Goal: Task Accomplishment & Management: Manage account settings

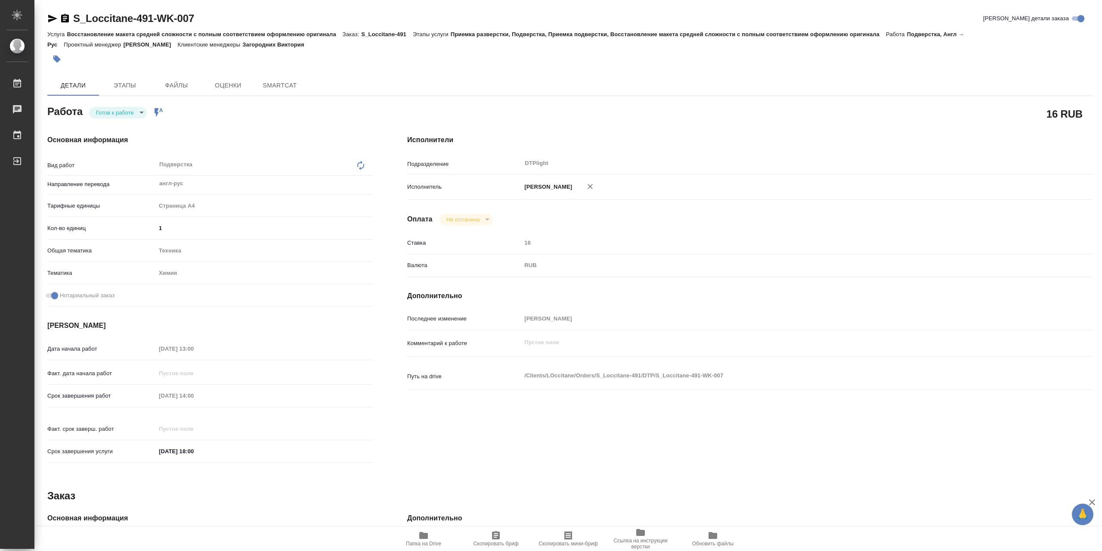
type textarea "x"
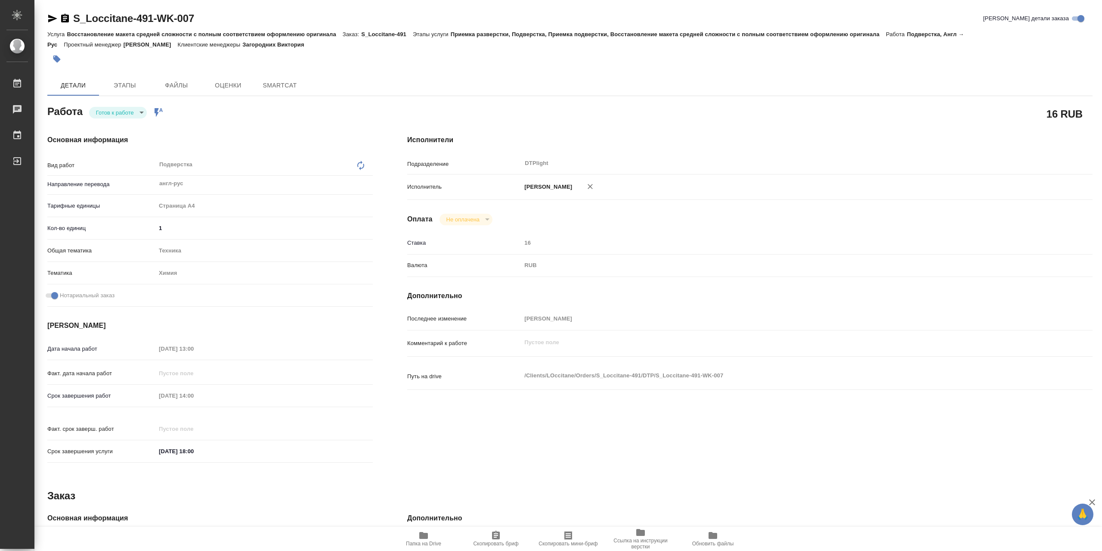
type textarea "x"
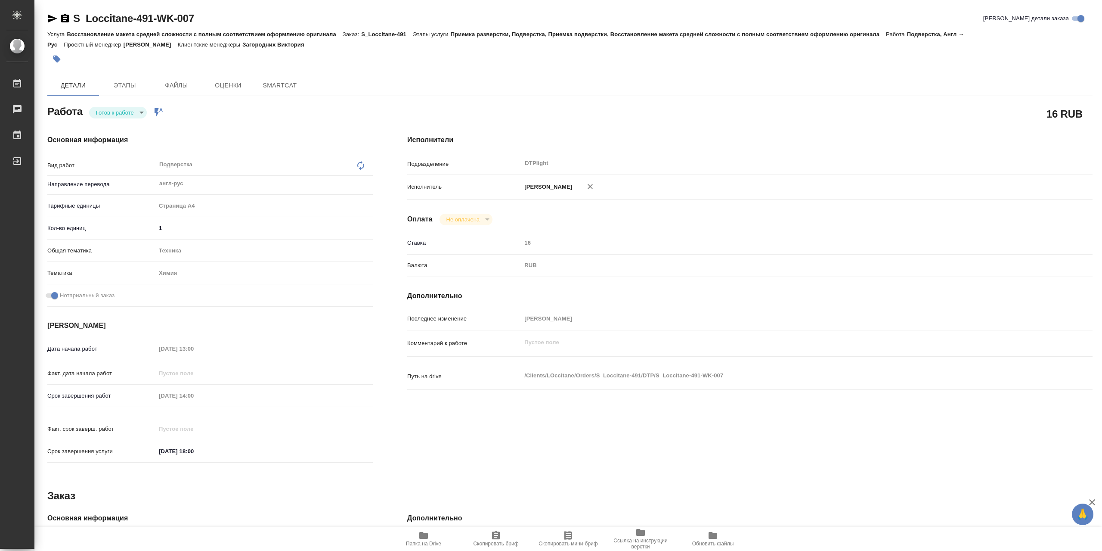
type textarea "x"
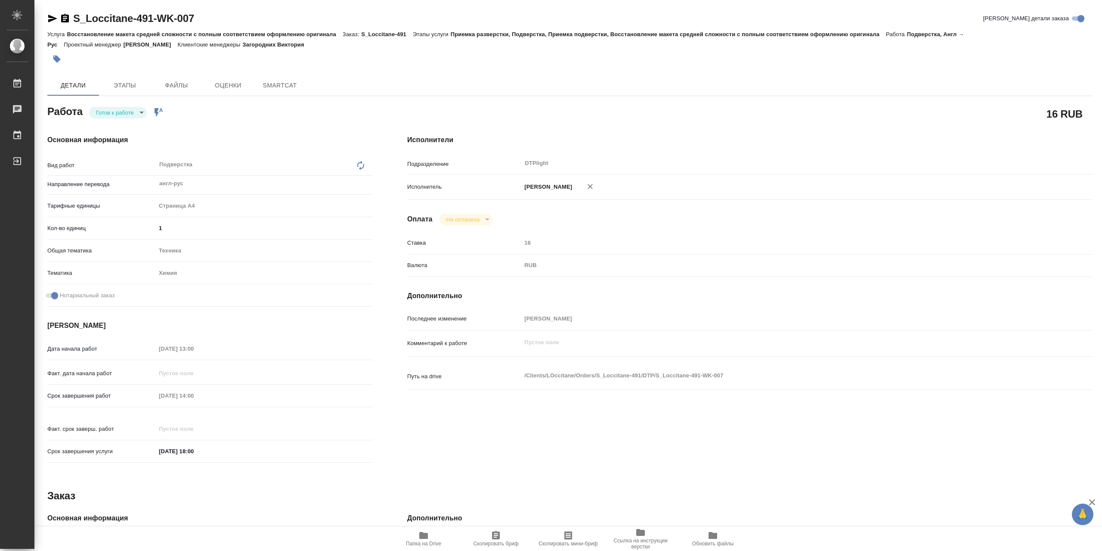
type textarea "x"
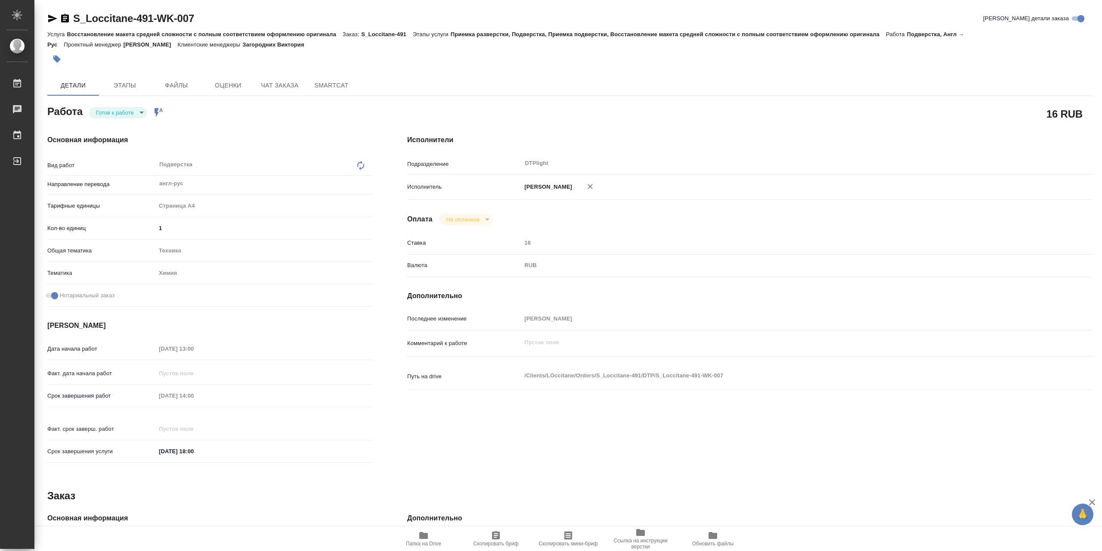
type textarea "x"
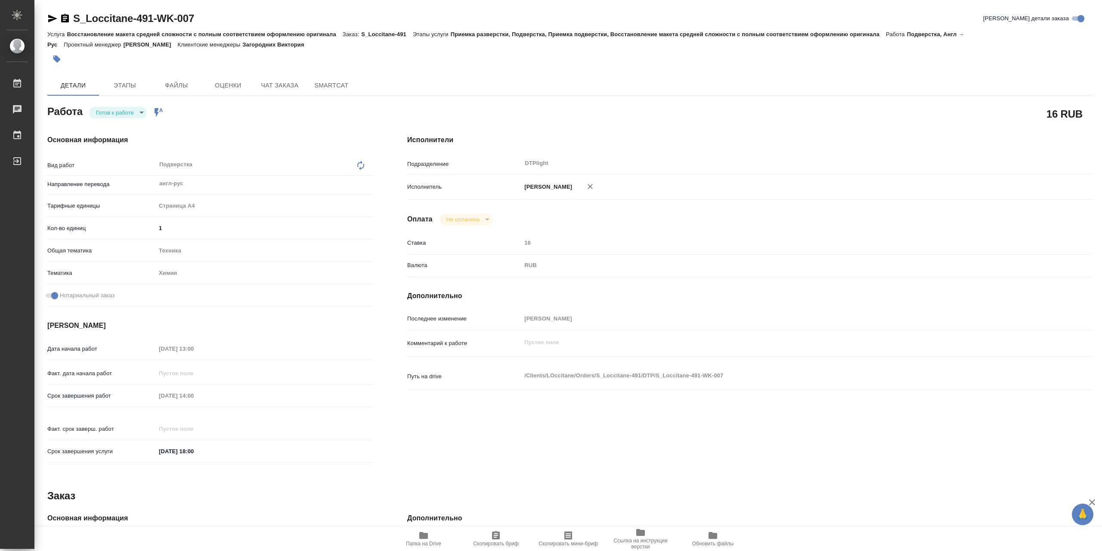
type textarea "x"
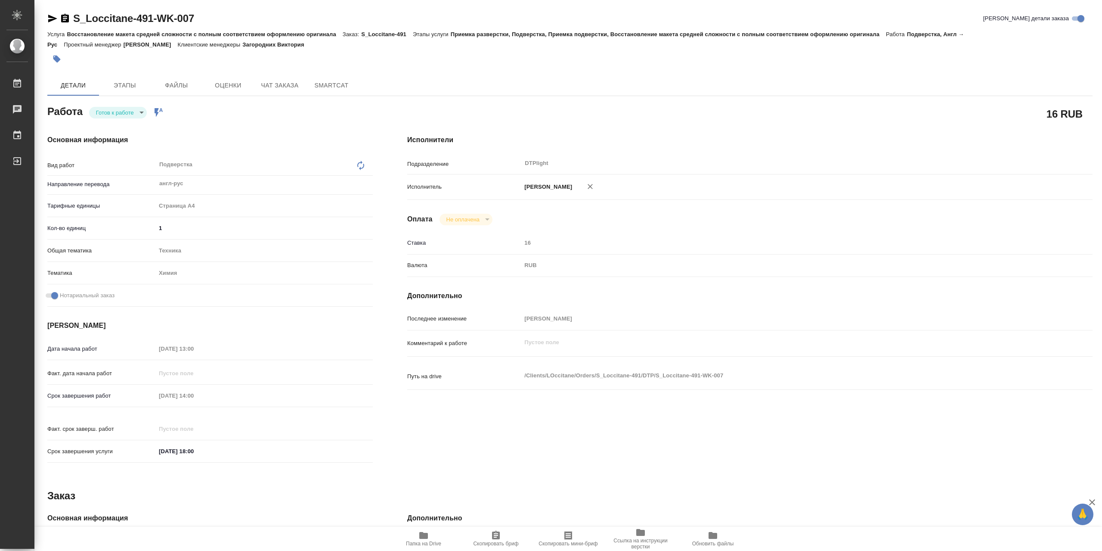
click at [130, 115] on body "🙏 .cls-1 fill:#fff; AWATERA Сархатов Руслан Работы 0 Чаты График Выйти S_Loccit…" at bounding box center [551, 275] width 1102 height 551
click at [420, 537] on div at bounding box center [551, 275] width 1102 height 551
click at [439, 545] on span "Папка на Drive" at bounding box center [423, 543] width 35 height 6
click at [417, 540] on span "Папка на Drive" at bounding box center [424, 538] width 62 height 16
click at [96, 113] on body "🙏 .cls-1 fill:#fff; AWATERA Сархатов Руслан Работы 0 Чаты График Выйти S_Loccit…" at bounding box center [551, 275] width 1102 height 551
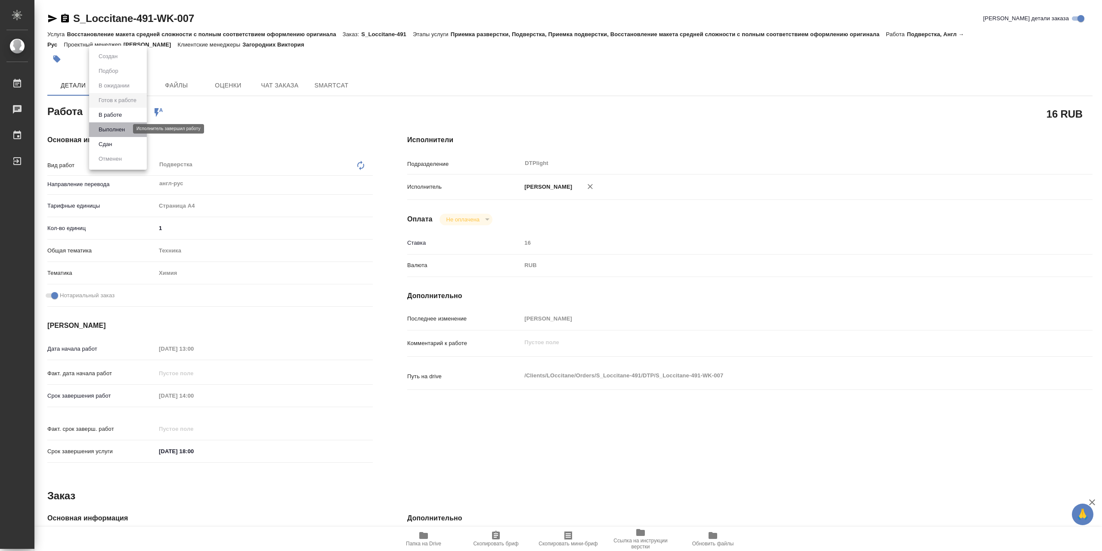
click at [116, 132] on button "Выполнен" at bounding box center [111, 129] width 31 height 9
type textarea "x"
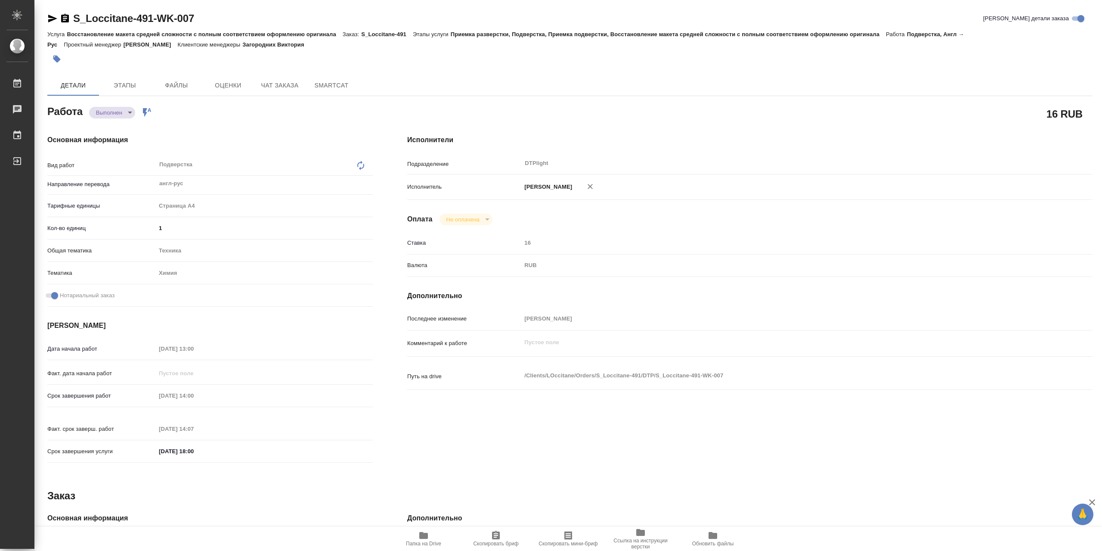
type textarea "x"
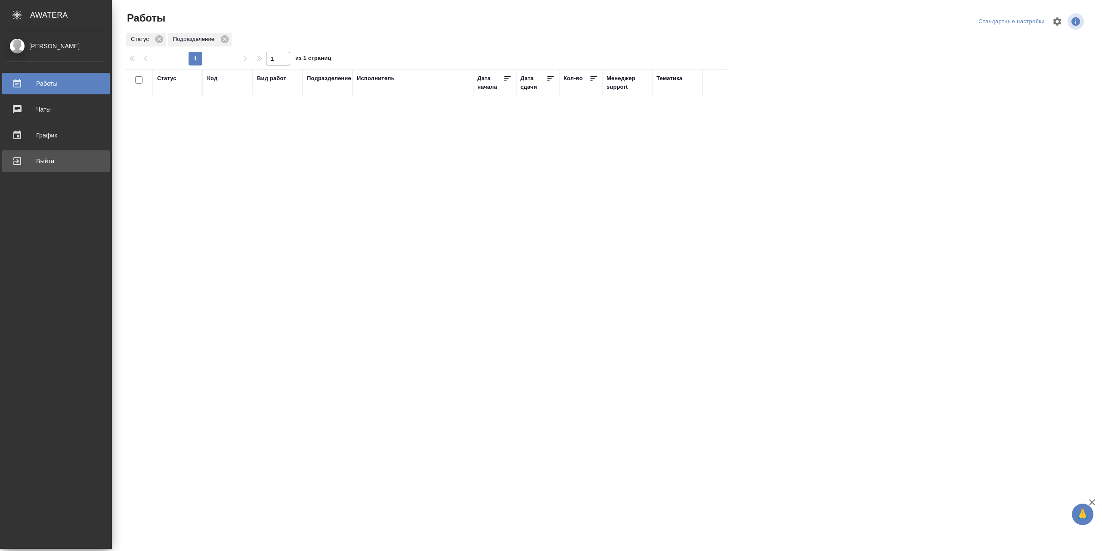
click at [33, 171] on link "Выйти" at bounding box center [56, 161] width 108 height 22
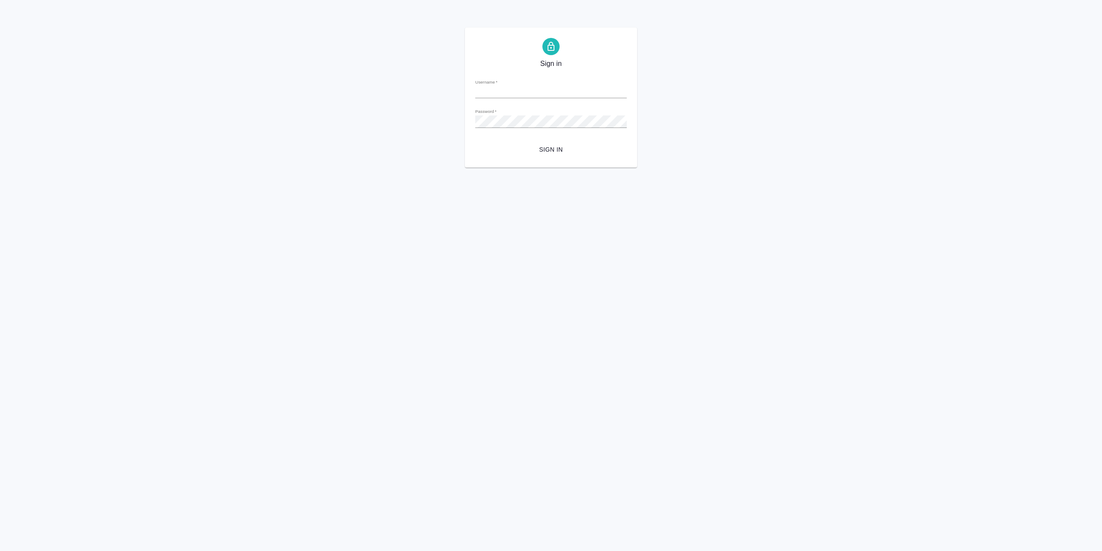
type input "r.sarkhatov@awatera.com"
click at [548, 151] on span "Sign in" at bounding box center [551, 149] width 138 height 11
